Goal: Task Accomplishment & Management: Manage account settings

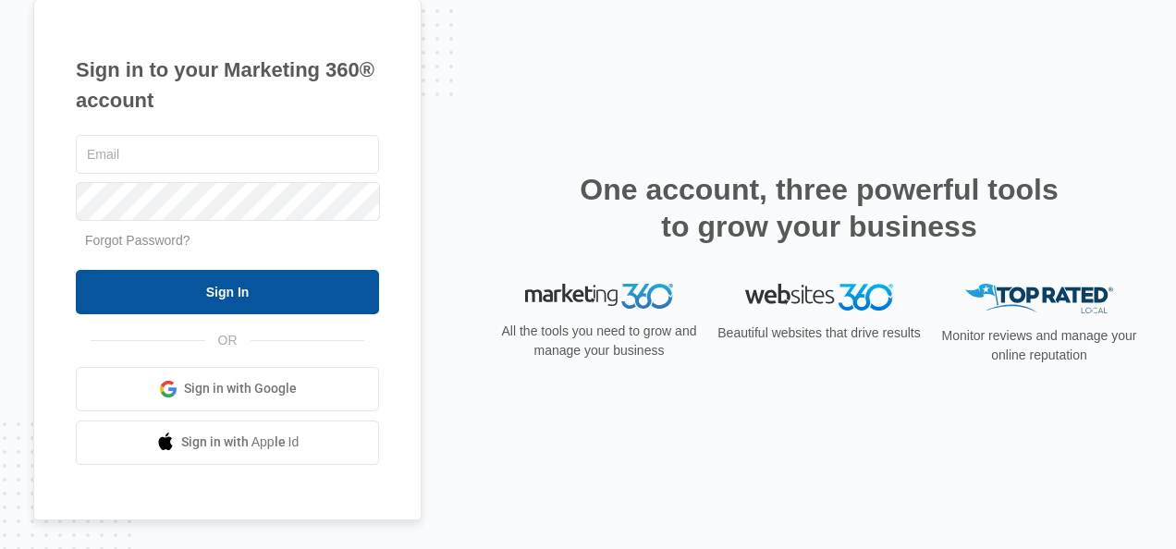
type input "[EMAIL_ADDRESS][DOMAIN_NAME]"
click at [256, 291] on input "Sign In" at bounding box center [227, 292] width 303 height 44
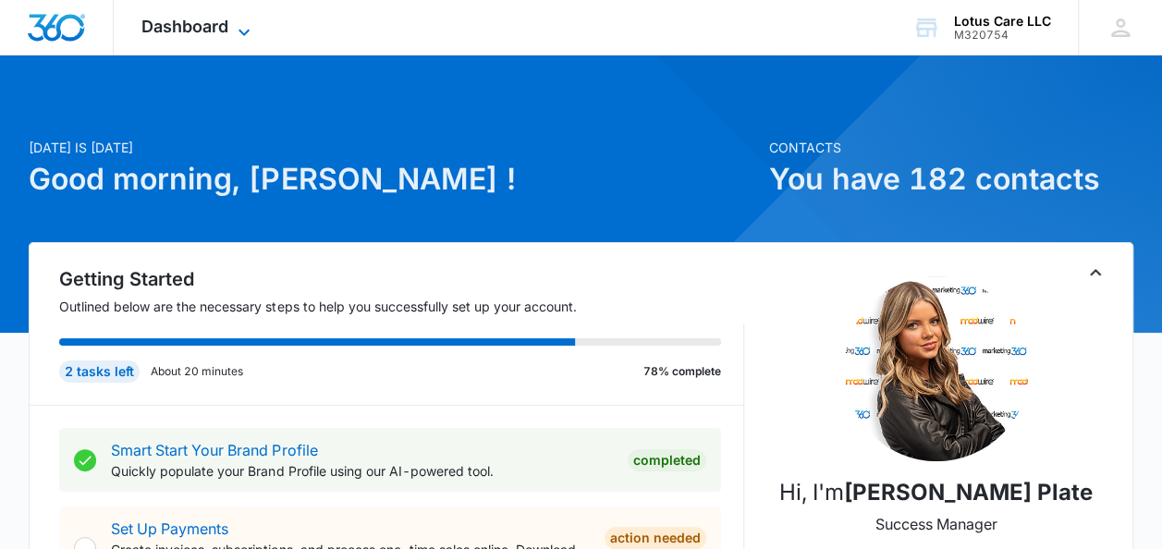
click at [213, 24] on span "Dashboard" at bounding box center [184, 26] width 87 height 19
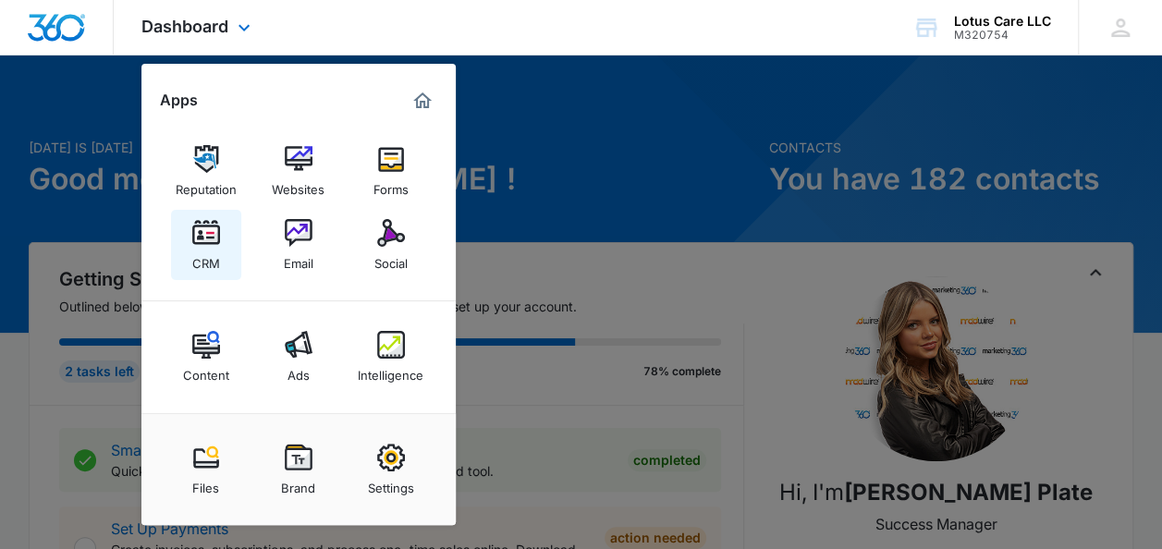
click at [203, 258] on div "CRM" at bounding box center [206, 259] width 28 height 24
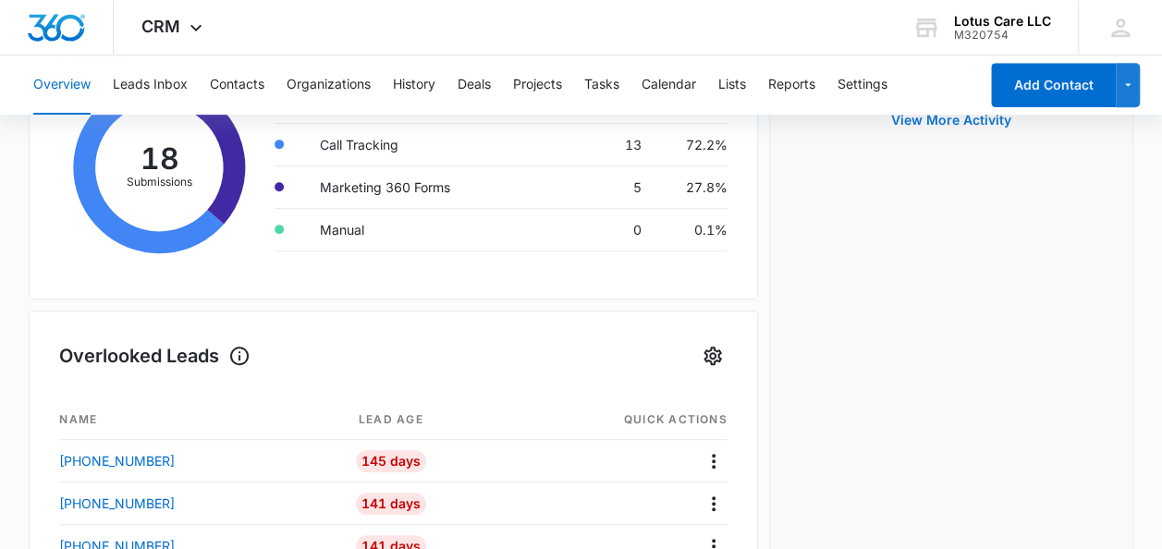
scroll to position [387, 0]
click at [153, 76] on button "Leads Inbox" at bounding box center [150, 84] width 75 height 59
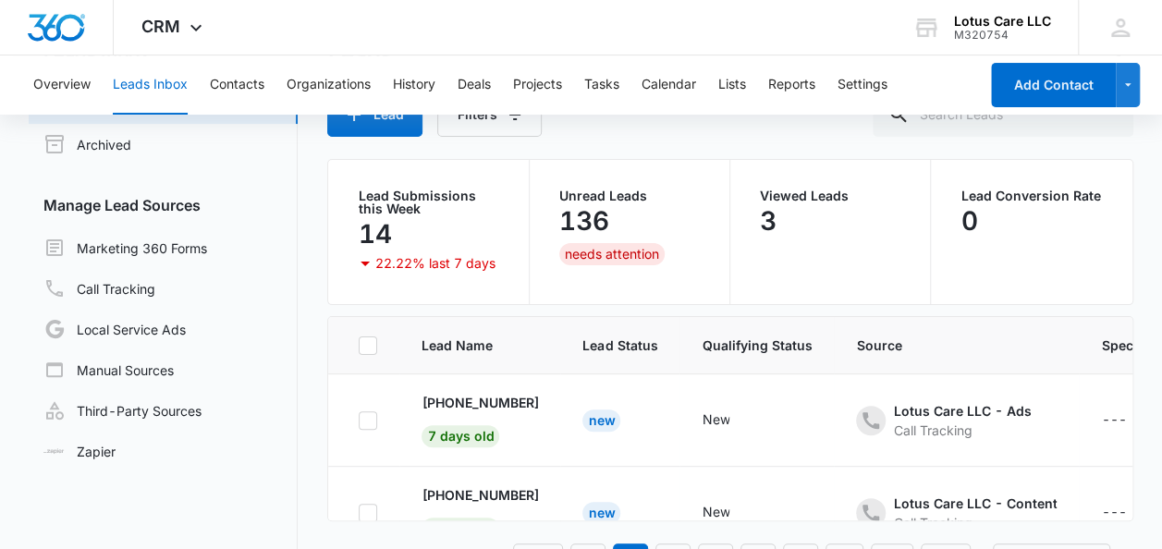
scroll to position [154, 0]
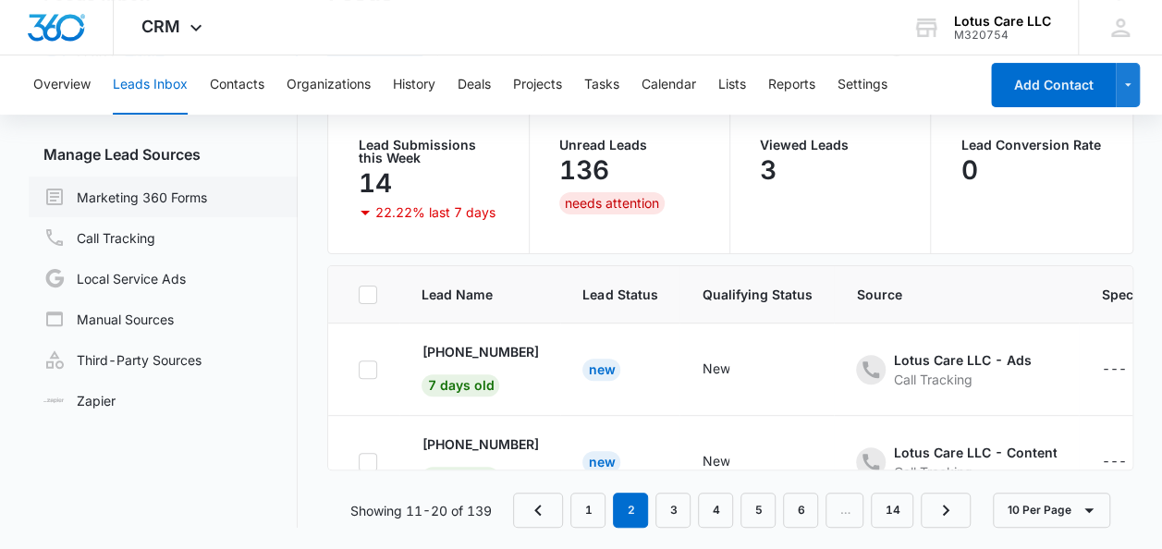
click at [207, 202] on link "Marketing 360 Forms" at bounding box center [125, 197] width 164 height 22
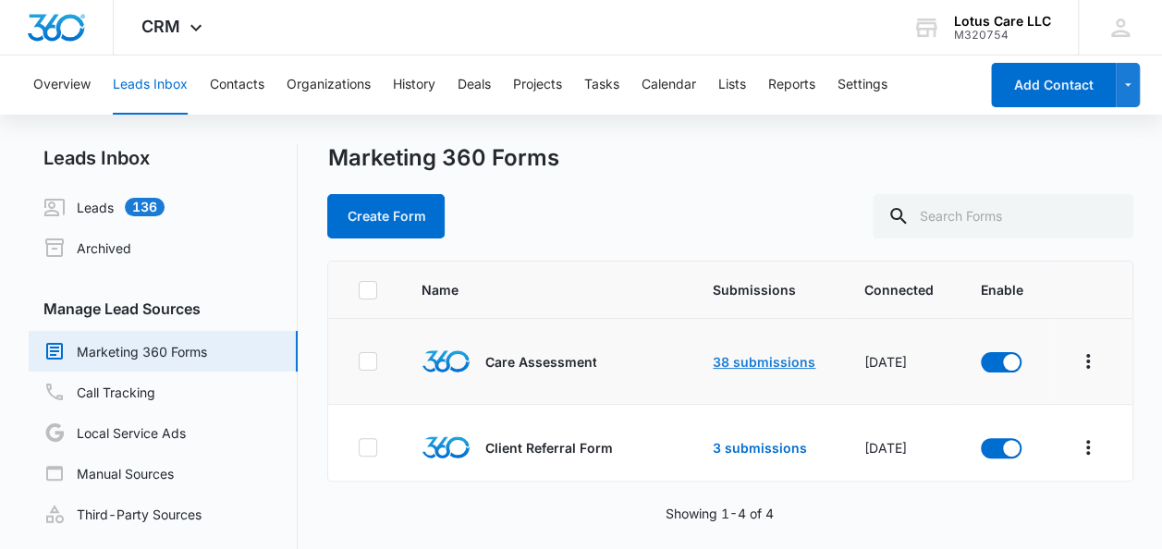
click at [744, 360] on link "38 submissions" at bounding box center [764, 362] width 103 height 16
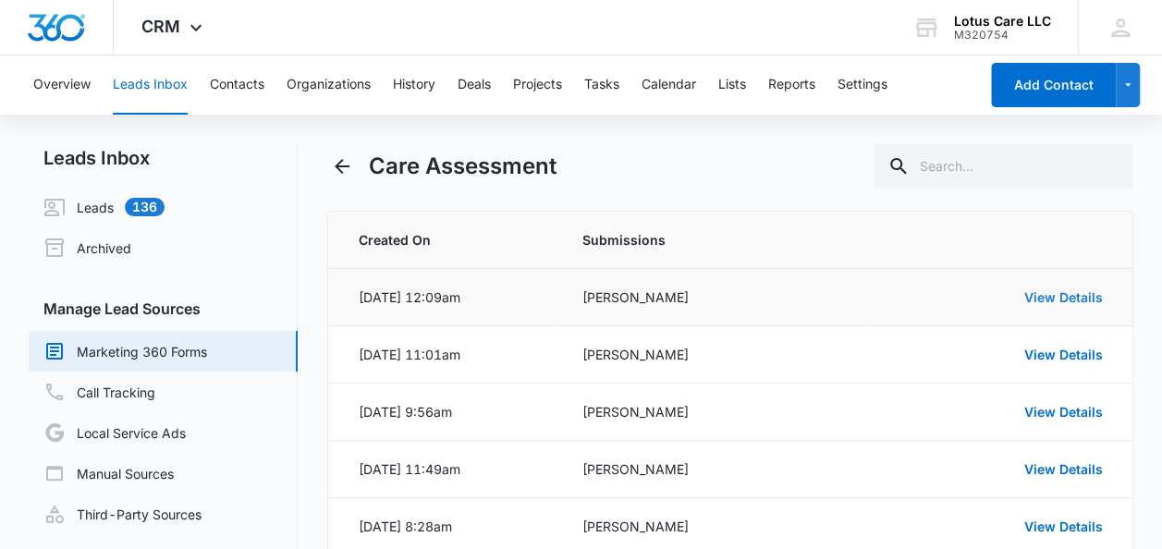
click at [1076, 293] on link "View Details" at bounding box center [1063, 297] width 79 height 16
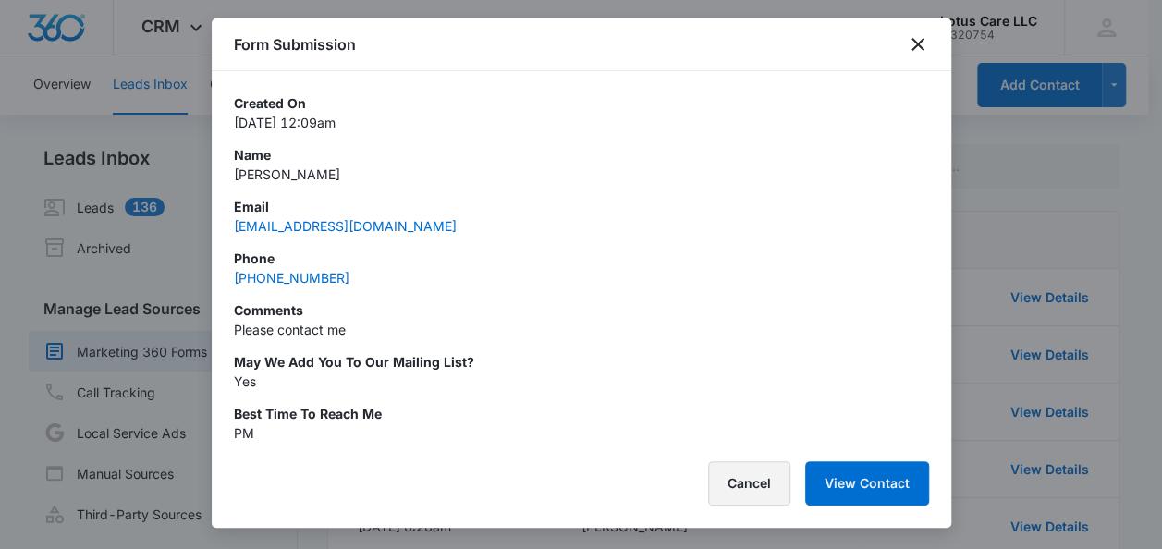
click at [771, 482] on button "Cancel" at bounding box center [749, 483] width 82 height 44
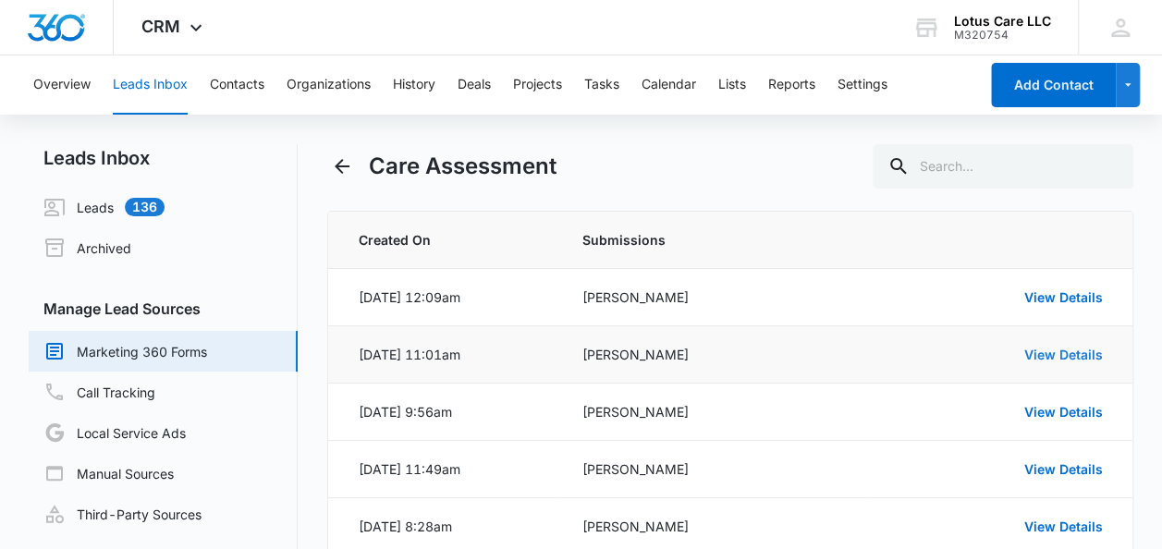
click at [1064, 351] on link "View Details" at bounding box center [1063, 355] width 79 height 16
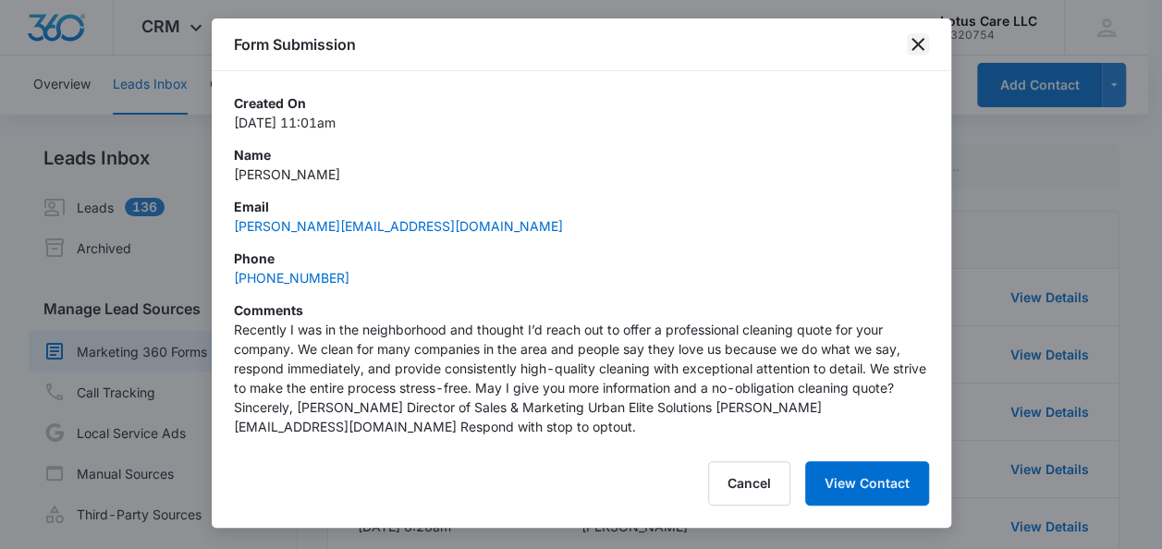
click at [918, 45] on icon "close" at bounding box center [917, 44] width 13 height 13
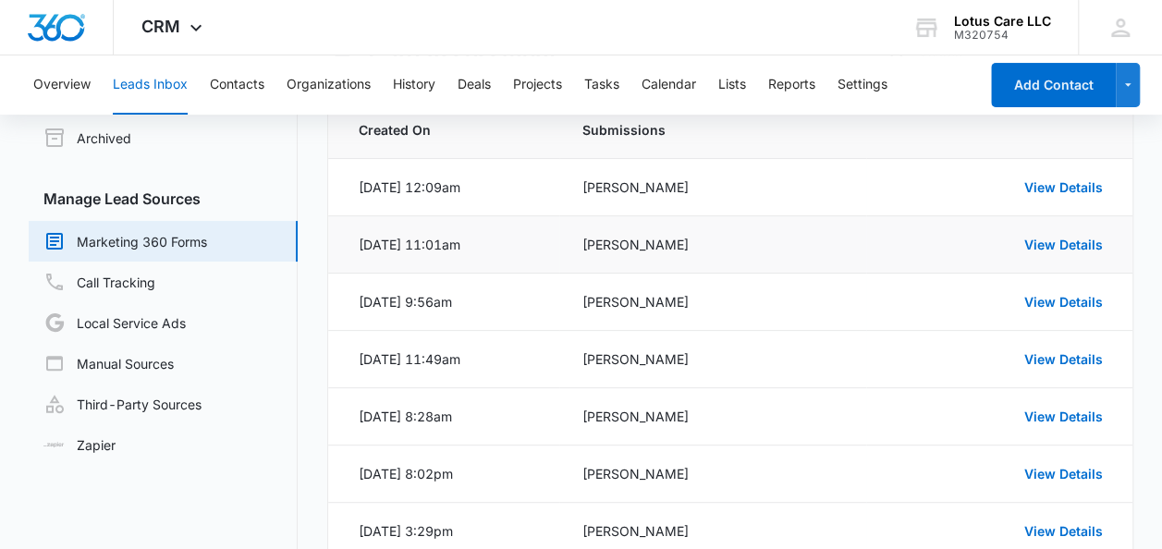
scroll to position [112, 0]
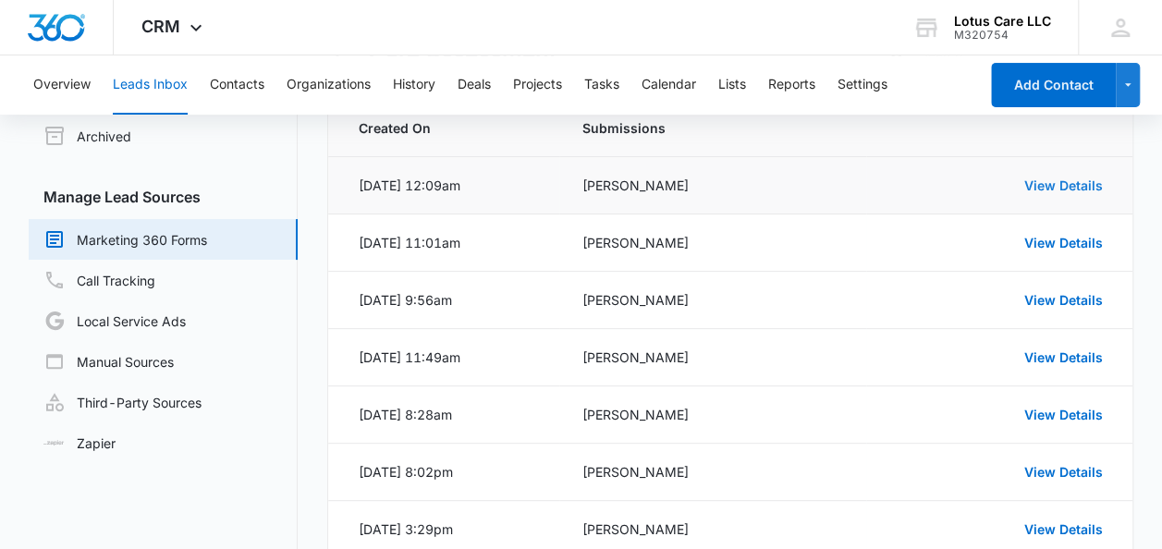
click at [1063, 184] on link "View Details" at bounding box center [1063, 185] width 79 height 16
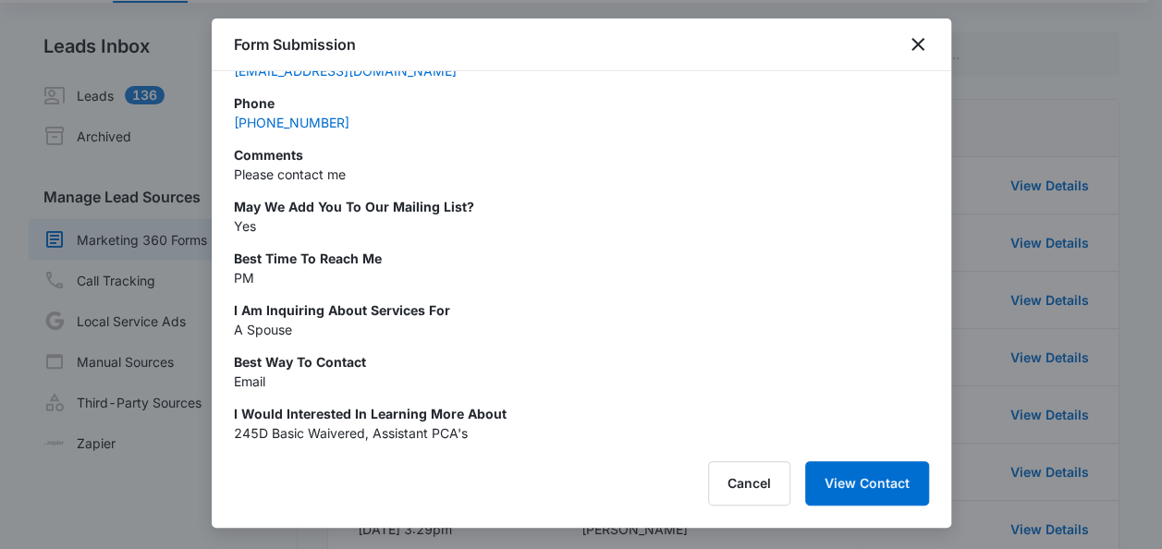
scroll to position [0, 0]
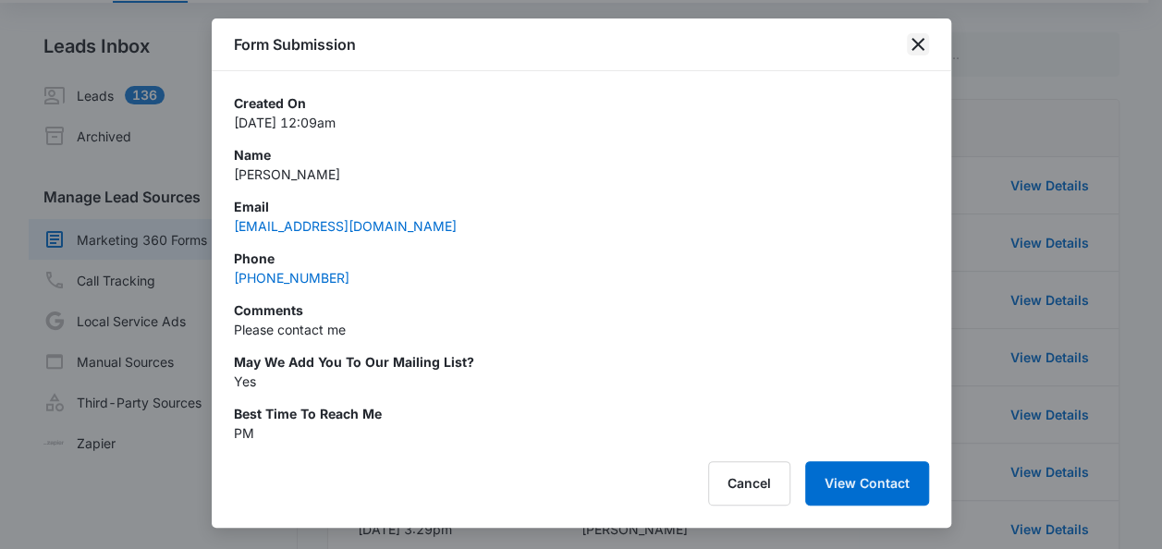
click at [908, 39] on icon "close" at bounding box center [918, 44] width 22 height 22
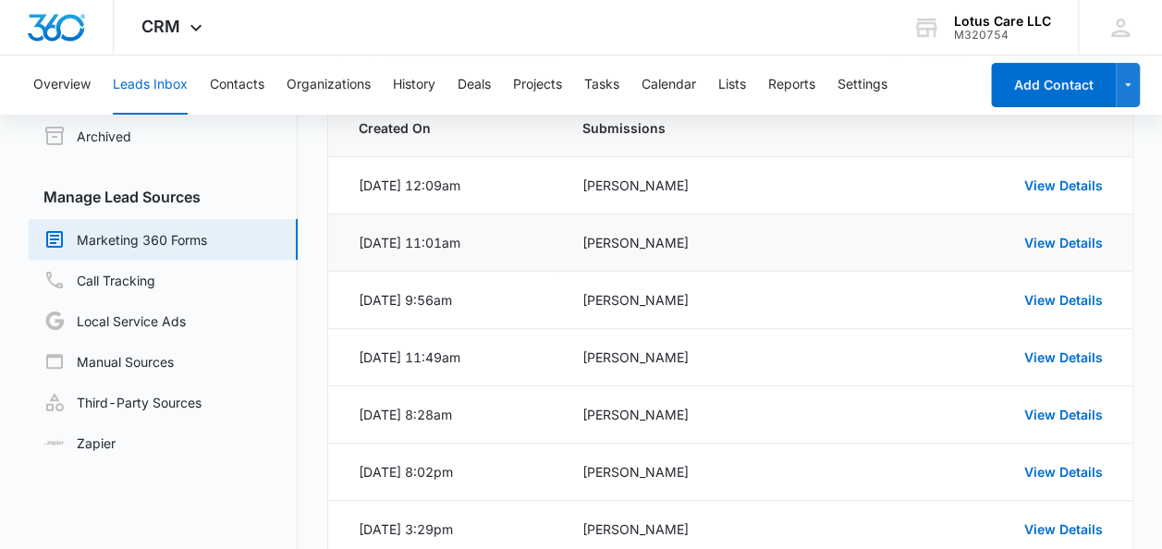
click at [1059, 235] on link "View Details" at bounding box center [1063, 243] width 79 height 16
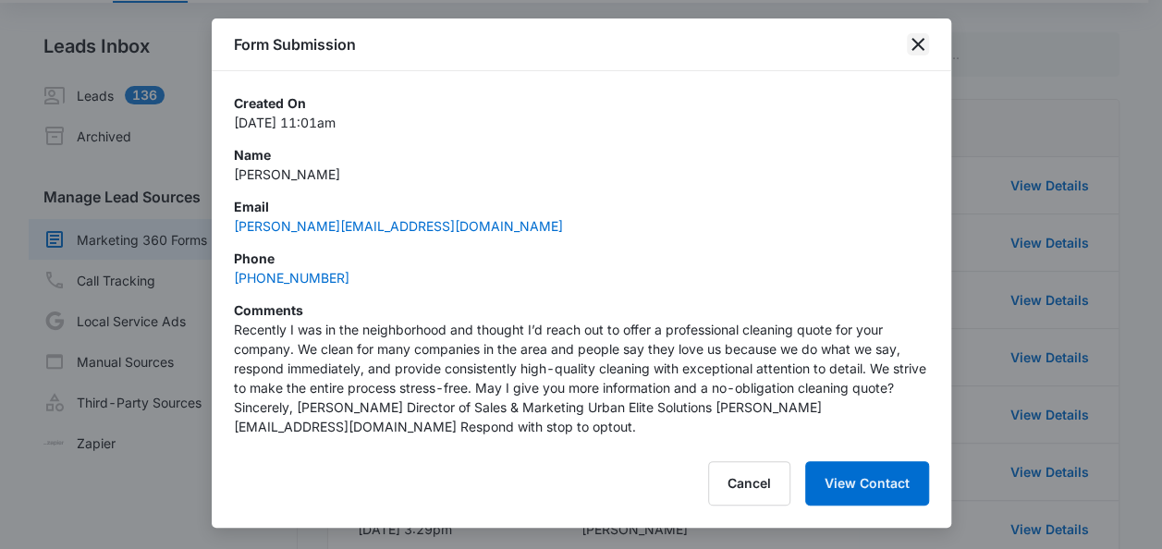
click at [916, 41] on icon "close" at bounding box center [918, 44] width 22 height 22
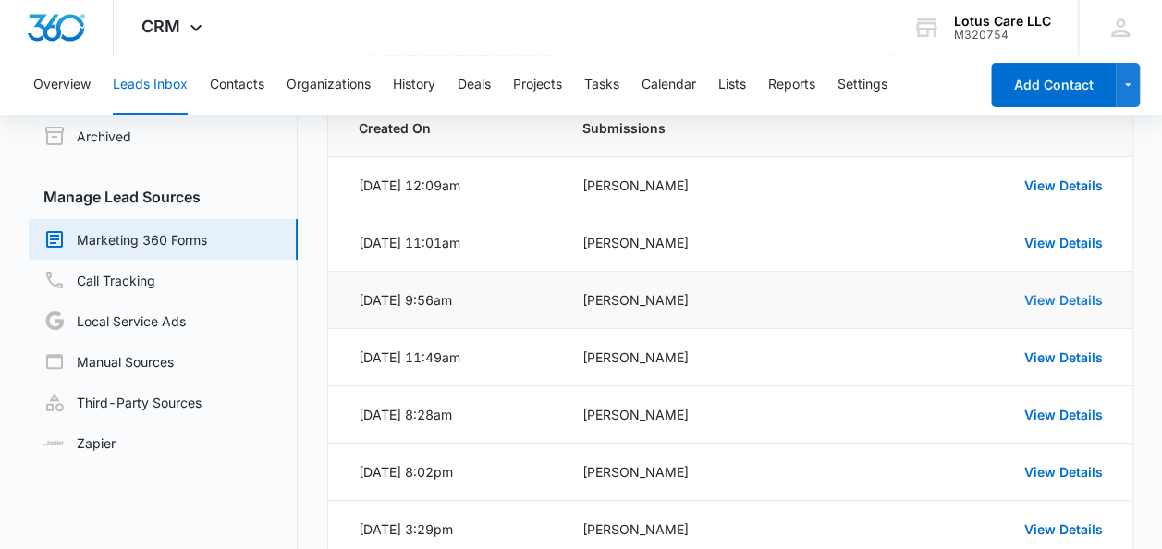
click at [1070, 297] on link "View Details" at bounding box center [1063, 300] width 79 height 16
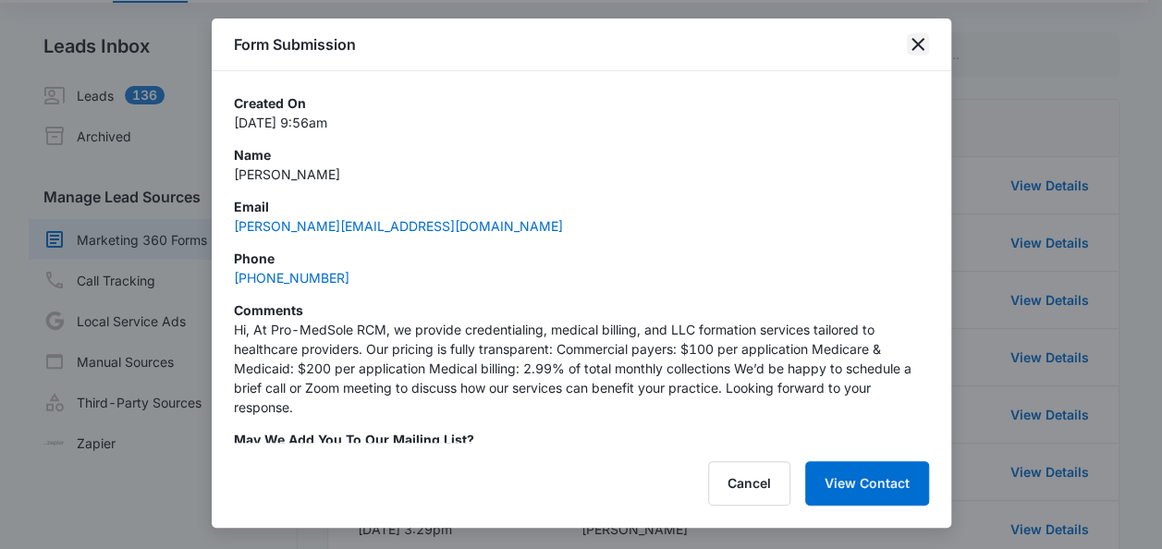
click at [917, 39] on icon "close" at bounding box center [918, 44] width 22 height 22
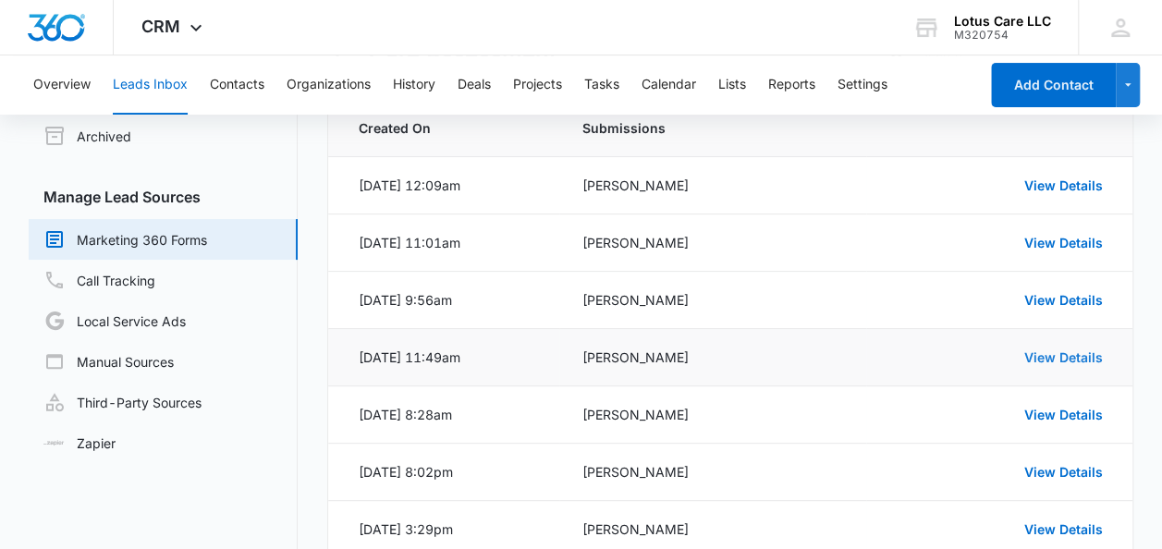
click at [1065, 357] on link "View Details" at bounding box center [1063, 357] width 79 height 16
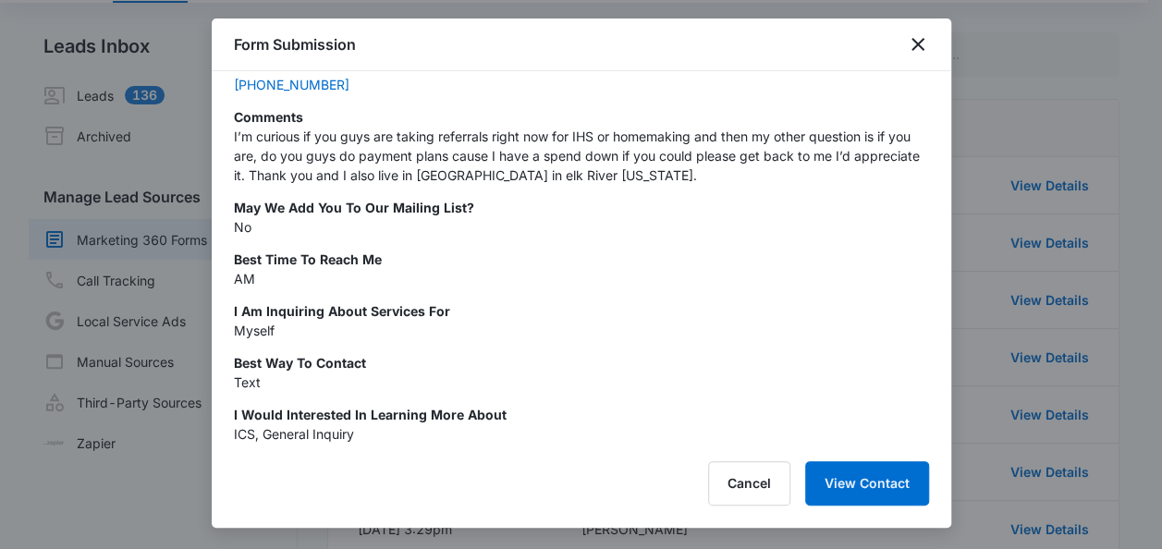
scroll to position [194, 0]
click at [918, 39] on icon "close" at bounding box center [918, 44] width 22 height 22
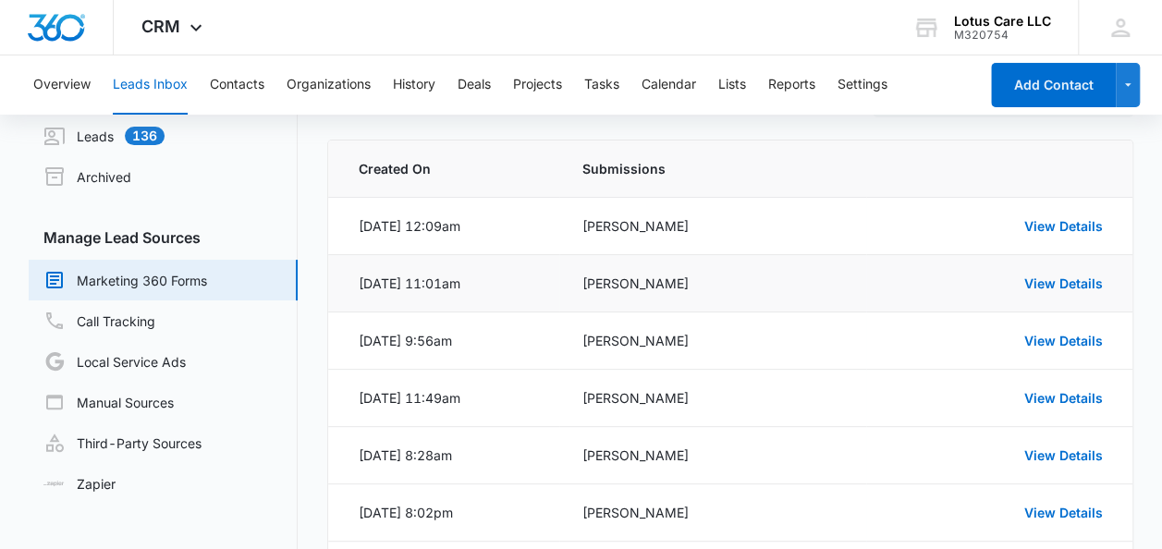
scroll to position [72, 0]
click at [1059, 280] on link "View Details" at bounding box center [1063, 282] width 79 height 16
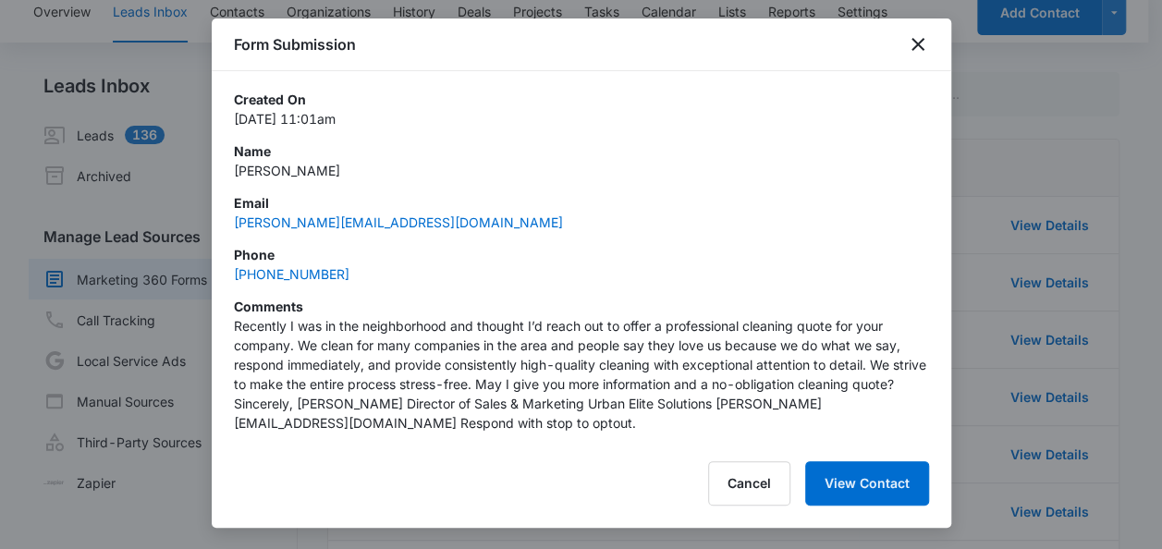
scroll to position [0, 0]
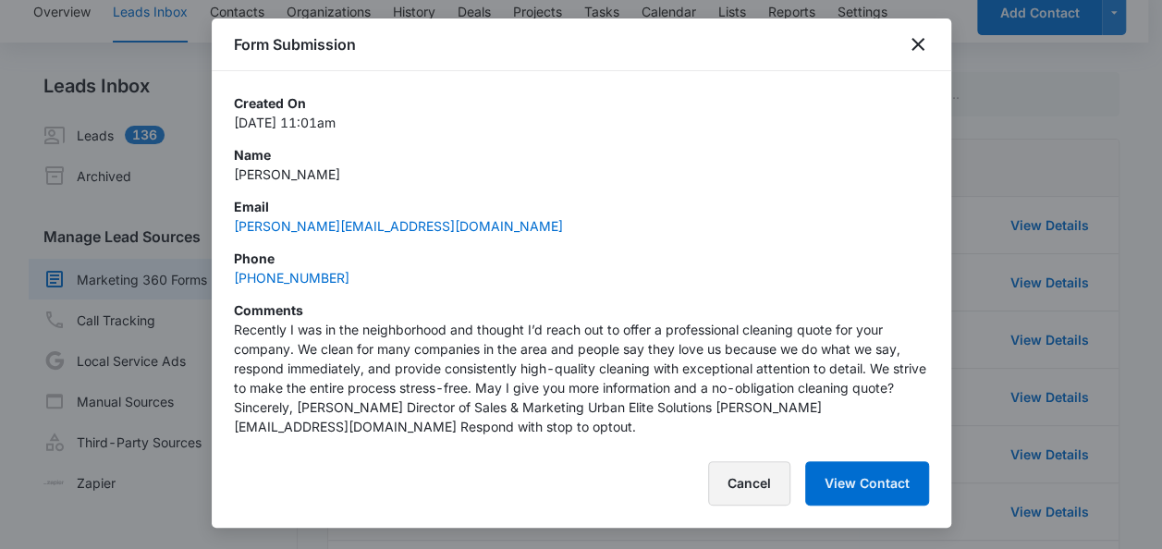
click at [737, 466] on button "Cancel" at bounding box center [749, 483] width 82 height 44
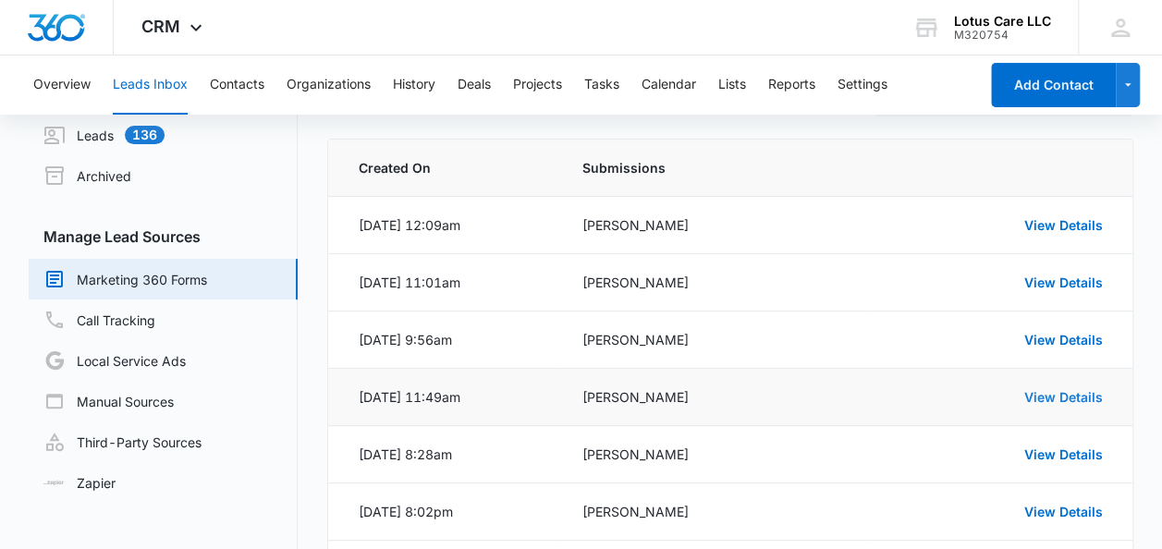
click at [1076, 393] on link "View Details" at bounding box center [1063, 397] width 79 height 16
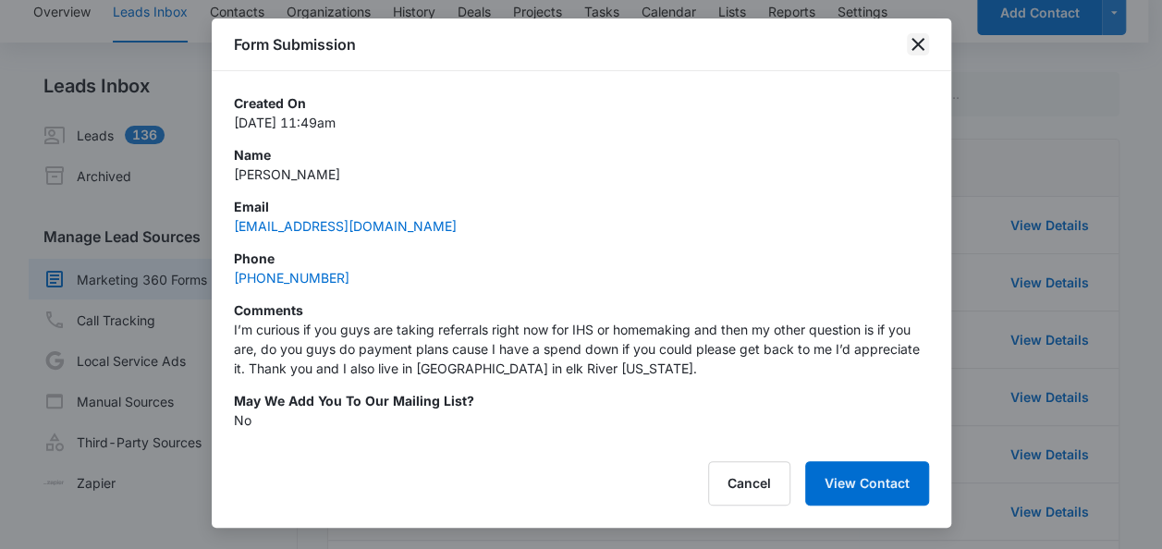
click at [911, 39] on icon "close" at bounding box center [917, 44] width 13 height 13
